Goal: Check status: Check status

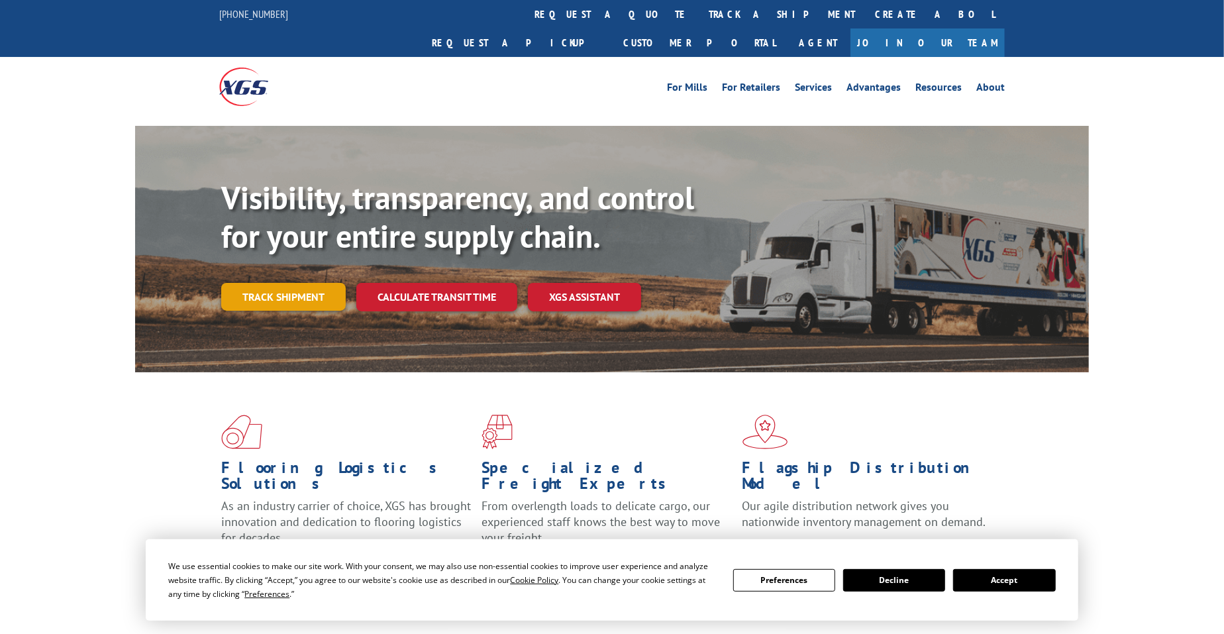
click at [302, 283] on link "Track shipment" at bounding box center [283, 297] width 124 height 28
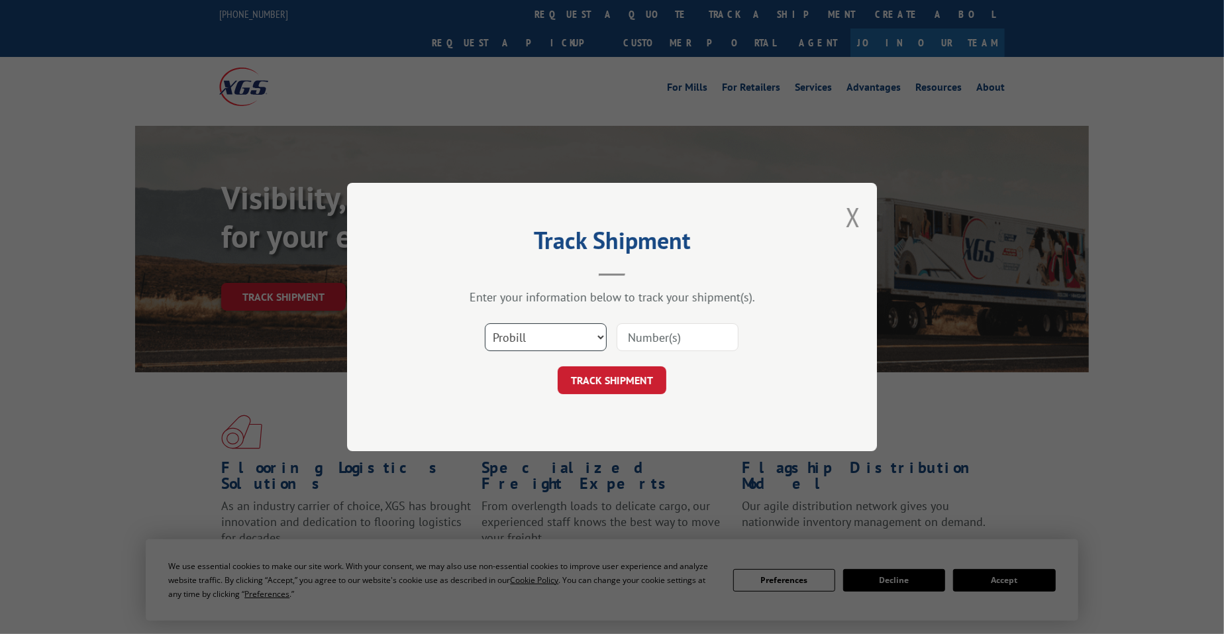
click at [529, 336] on select "Select category... Probill BOL PO" at bounding box center [546, 337] width 122 height 28
select select "bol"
click at [485, 323] on select "Select category... Probill BOL PO" at bounding box center [546, 337] width 122 height 28
click at [680, 340] on input at bounding box center [677, 337] width 122 height 28
paste input "1703582663"
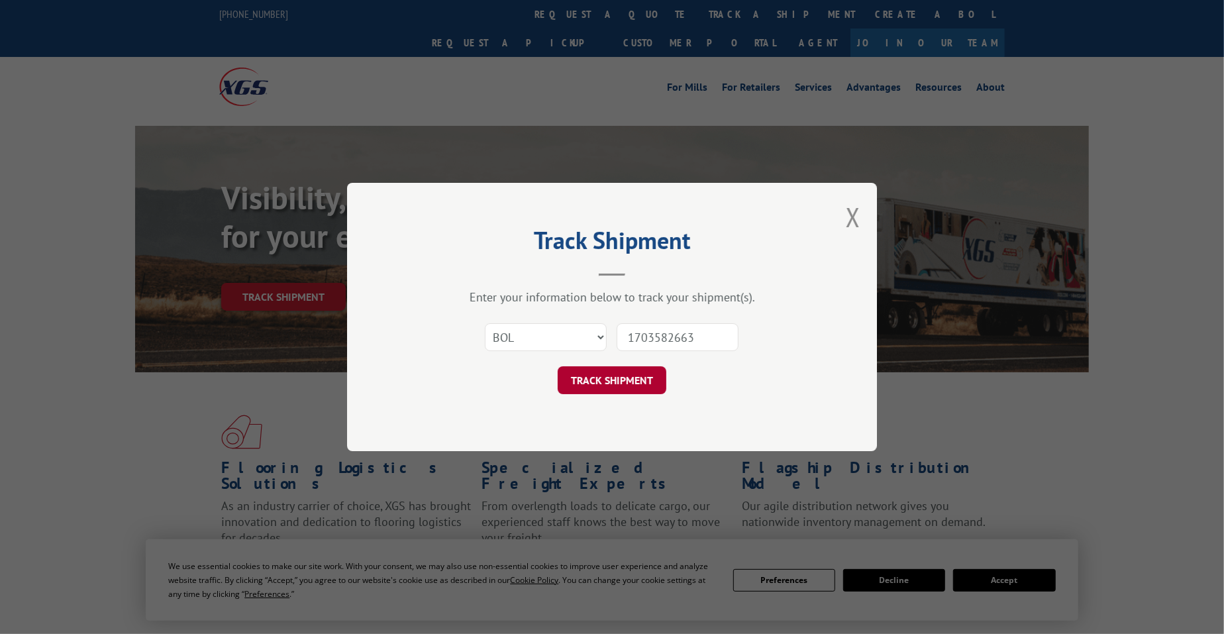
type input "1703582663"
click at [594, 374] on button "TRACK SHIPMENT" at bounding box center [612, 380] width 109 height 28
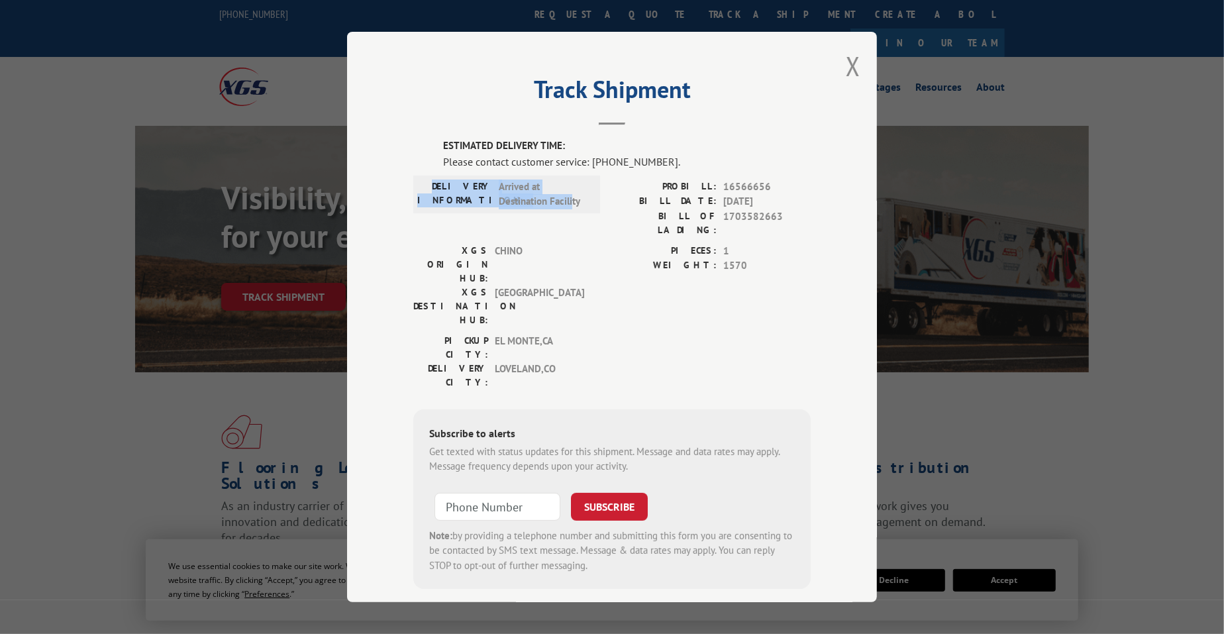
drag, startPoint x: 454, startPoint y: 183, endPoint x: 573, endPoint y: 220, distance: 124.2
click at [573, 220] on div "DELIVERY INFORMATION: Arrived at Destination Facility" at bounding box center [506, 211] width 187 height 64
copy div "DELIVERY INFORMATION: Arrived at Destination Facili"
click at [573, 285] on span "[GEOGRAPHIC_DATA]" at bounding box center [539, 306] width 89 height 42
drag, startPoint x: 512, startPoint y: 183, endPoint x: 628, endPoint y: 183, distance: 116.5
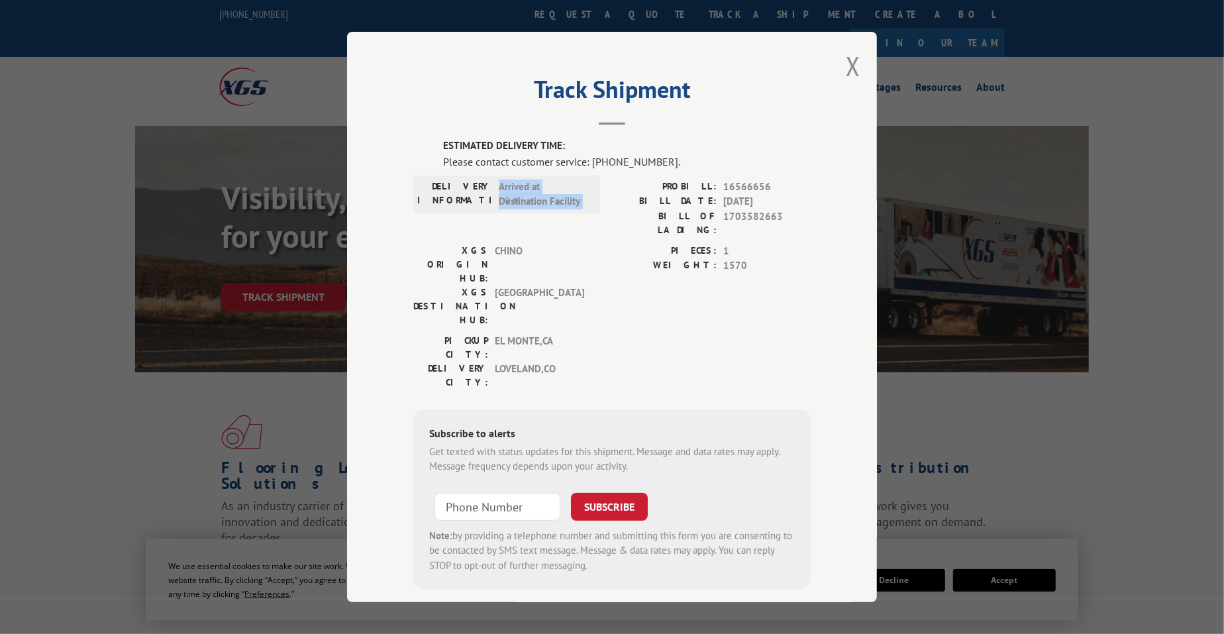
click at [628, 183] on div "DELIVERY INFORMATION: Arrived at Destination Facility PROBILL: 16566656 BILL DA…" at bounding box center [611, 211] width 397 height 64
copy span "Arrived at Destination Facility"
click at [577, 243] on span "CHINO" at bounding box center [539, 264] width 89 height 42
drag, startPoint x: 685, startPoint y: 240, endPoint x: 752, endPoint y: 277, distance: 75.9
click at [750, 272] on div "PIECES: 1 WEIGHT: 1570" at bounding box center [711, 288] width 199 height 90
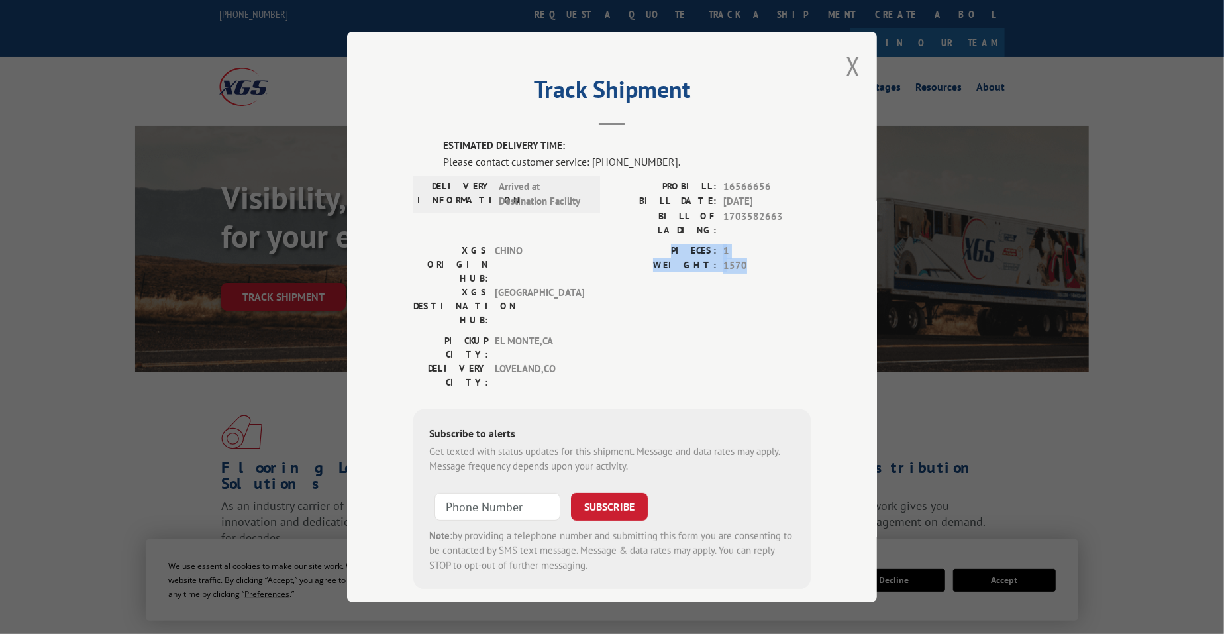
copy div "PIECES: 1 WEIGHT: 1570"
click at [748, 316] on div "ESTIMATED DELIVERY TIME: Please contact customer service: [PHONE_NUMBER]. DELIV…" at bounding box center [611, 363] width 397 height 450
click at [854, 62] on button "Close modal" at bounding box center [853, 65] width 15 height 35
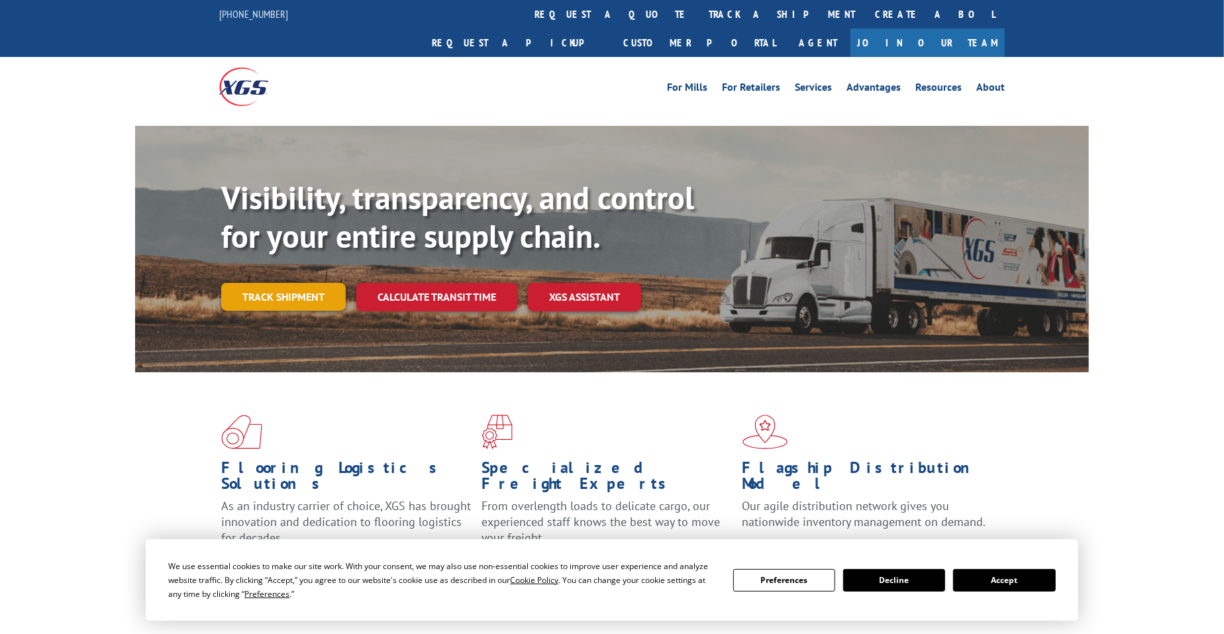
click at [273, 283] on link "Track shipment" at bounding box center [283, 297] width 124 height 28
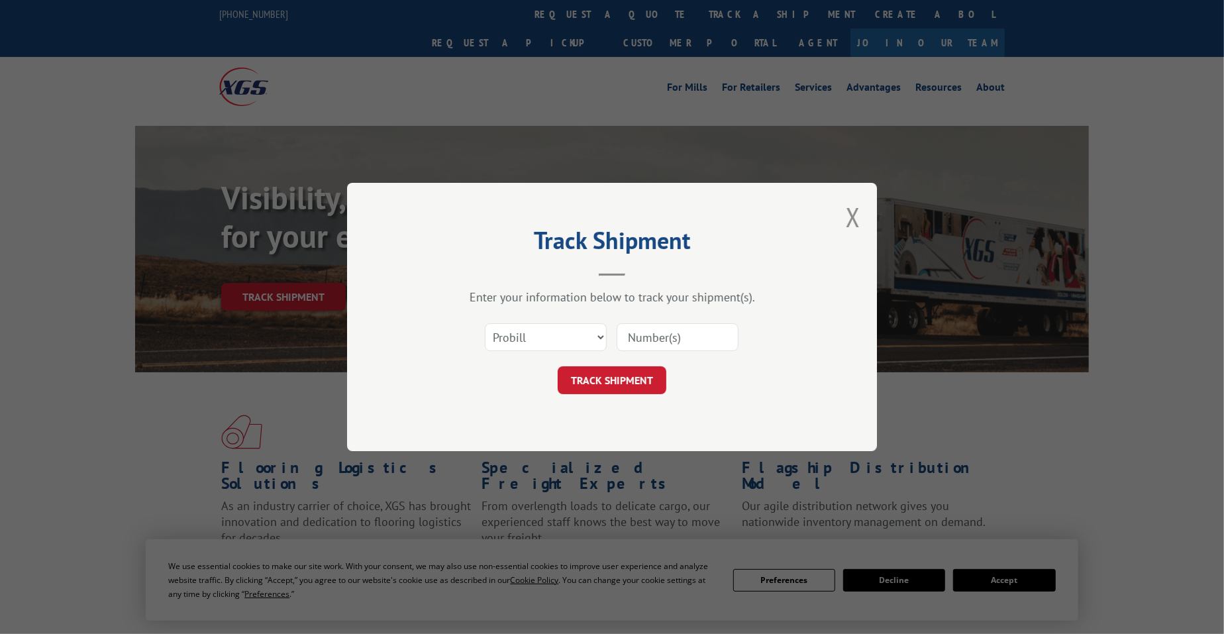
click at [520, 352] on div "Select category... Probill BOL PO" at bounding box center [611, 337] width 397 height 44
click at [522, 344] on select "Select category... Probill BOL PO" at bounding box center [546, 337] width 122 height 28
click at [485, 323] on select "Select category... Probill BOL PO" at bounding box center [546, 337] width 122 height 28
click at [534, 337] on select "Select category... Probill BOL PO" at bounding box center [546, 337] width 122 height 28
click at [485, 323] on select "Select category... Probill BOL PO" at bounding box center [546, 337] width 122 height 28
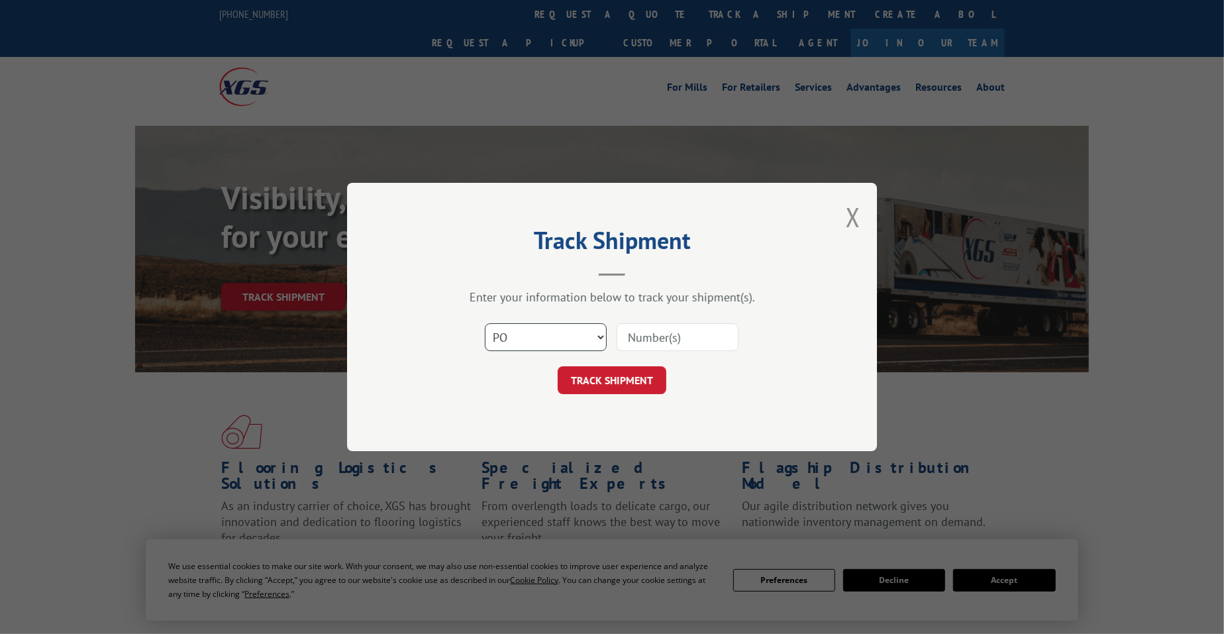
click at [573, 344] on select "Select category... Probill BOL PO" at bounding box center [546, 337] width 122 height 28
select select "probill"
click at [485, 323] on select "Select category... Probill BOL PO" at bounding box center [546, 337] width 122 height 28
click at [657, 326] on input at bounding box center [677, 337] width 122 height 28
paste input "16566656"
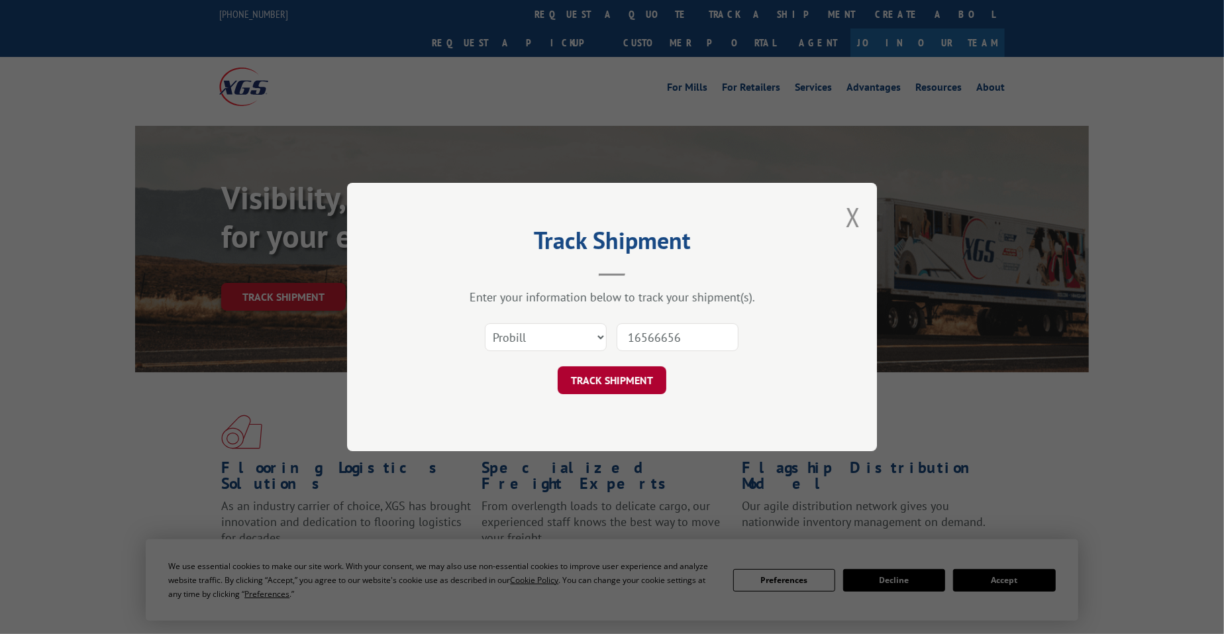
type input "16566656"
click at [639, 380] on button "TRACK SHIPMENT" at bounding box center [612, 380] width 109 height 28
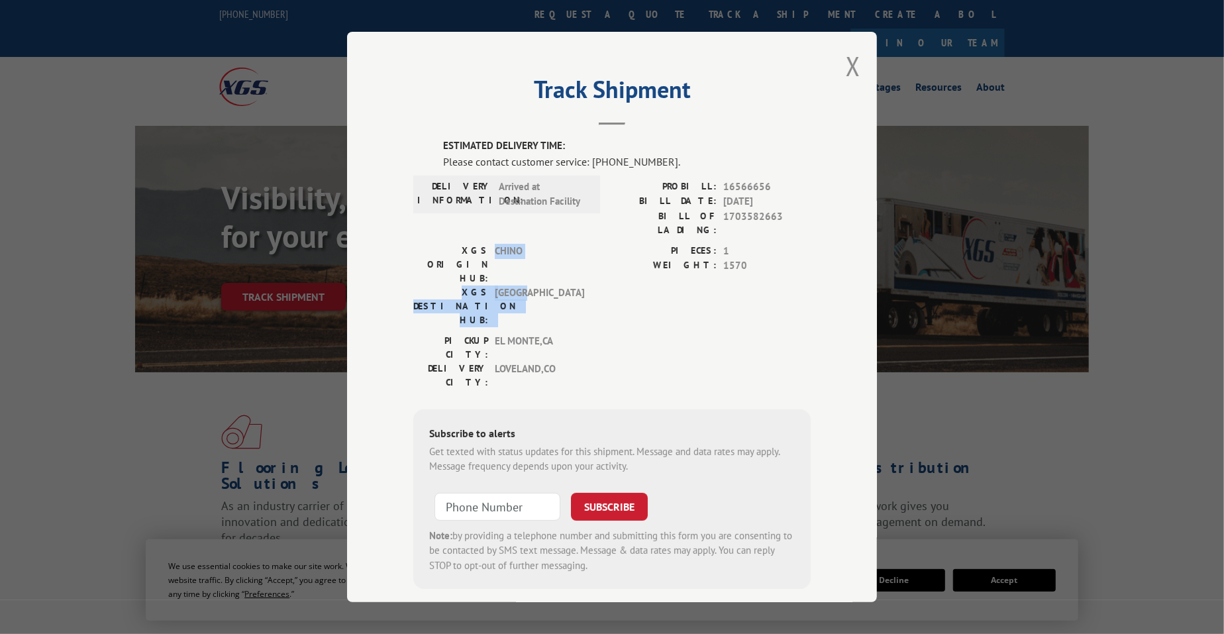
drag, startPoint x: 497, startPoint y: 234, endPoint x: 543, endPoint y: 252, distance: 49.7
click at [543, 252] on div "XGS ORIGIN HUB: CHINO XGS DESTINATION HUB: [GEOGRAPHIC_DATA]" at bounding box center [502, 284] width 179 height 83
copy div "CHINO XGS DESTINATION HUB: [GEOGRAPHIC_DATA]"
drag, startPoint x: 549, startPoint y: 307, endPoint x: 555, endPoint y: 317, distance: 11.6
click at [549, 361] on span "LOVELAND , [GEOGRAPHIC_DATA]" at bounding box center [539, 375] width 89 height 28
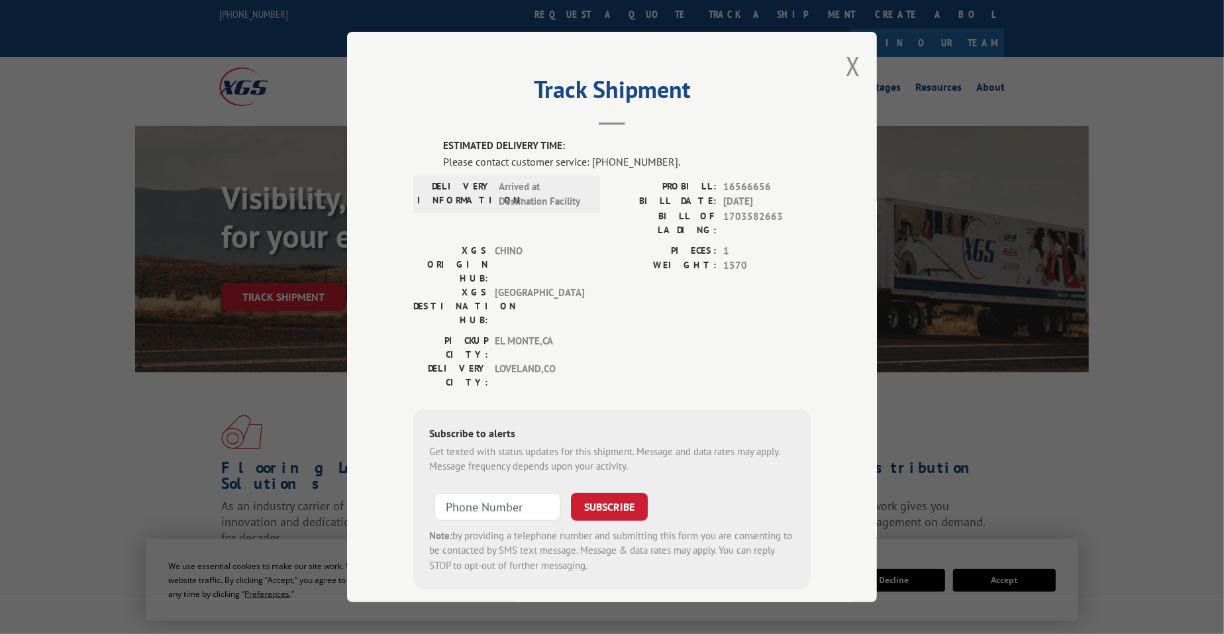
scroll to position [82, 0]
